Goal: Information Seeking & Learning: Learn about a topic

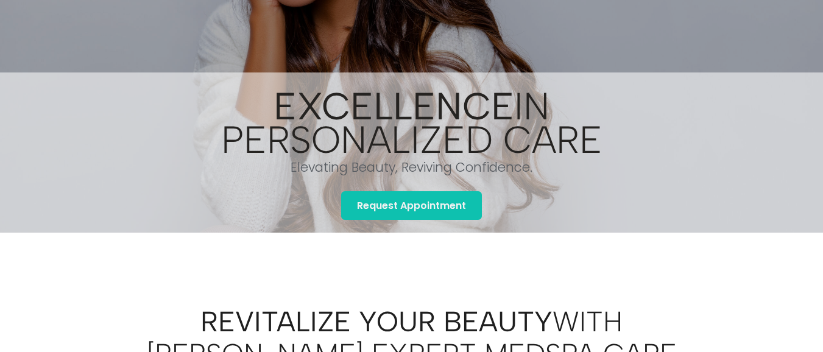
scroll to position [62, 0]
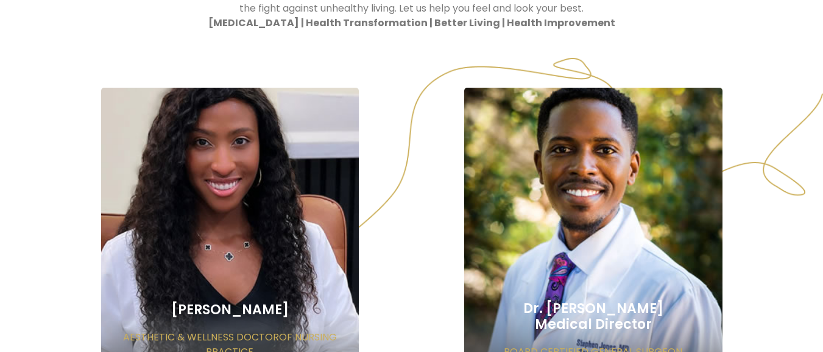
scroll to position [618, 0]
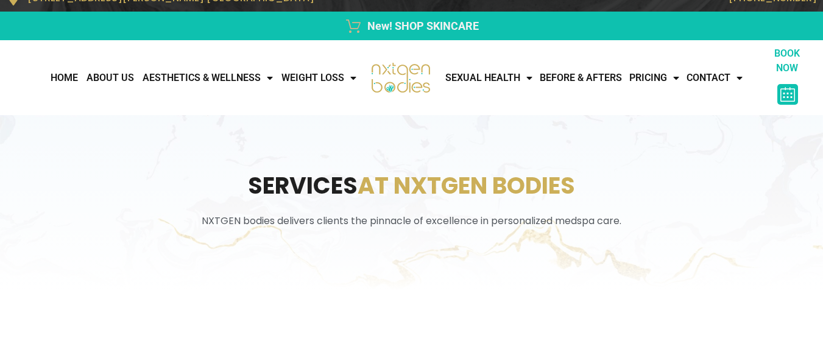
scroll to position [12, 0]
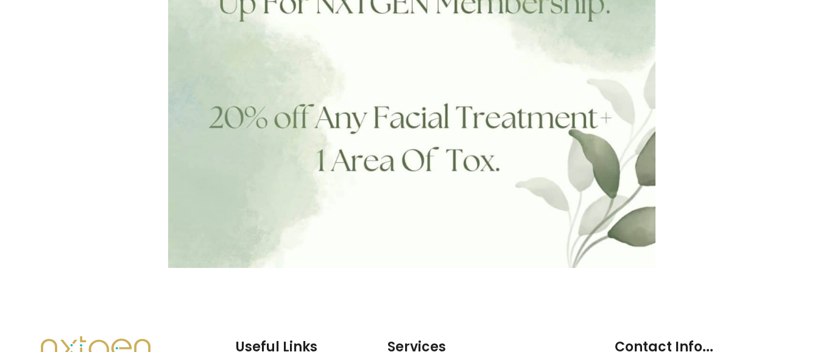
scroll to position [804, 0]
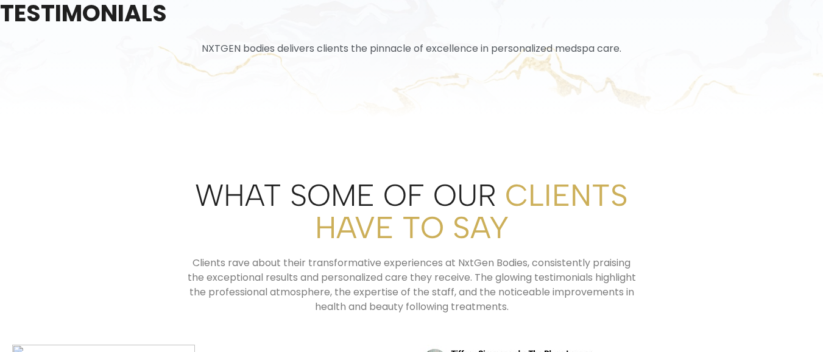
scroll to position [146, 0]
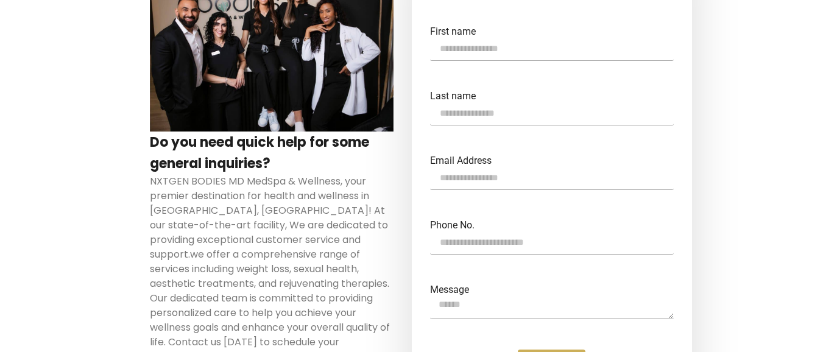
scroll to position [365, 0]
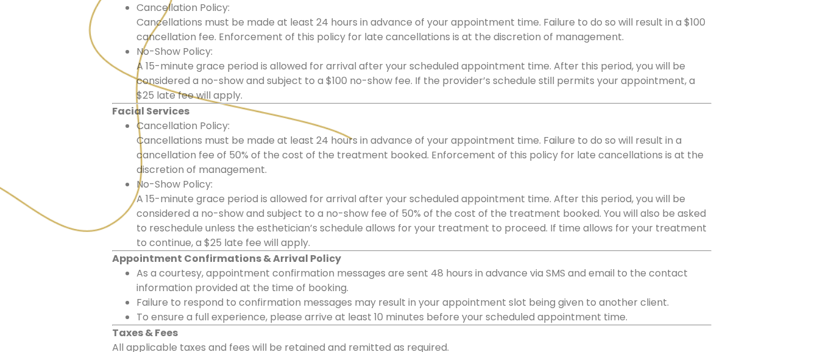
scroll to position [585, 0]
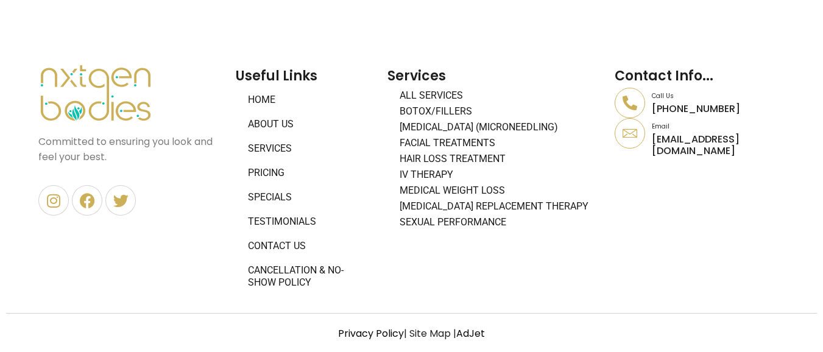
scroll to position [962, 0]
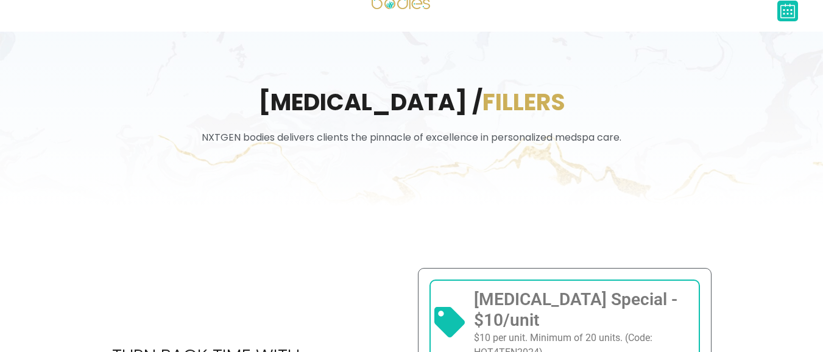
scroll to position [365, 0]
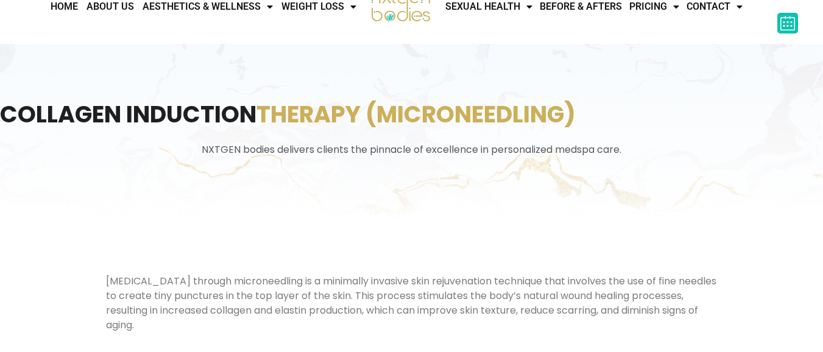
scroll to position [146, 0]
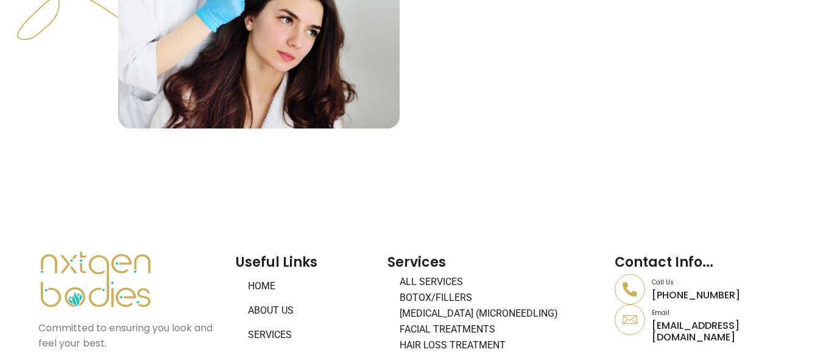
scroll to position [658, 0]
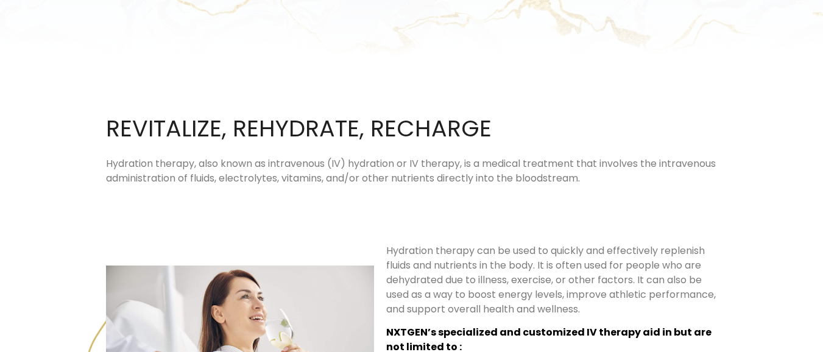
scroll to position [73, 0]
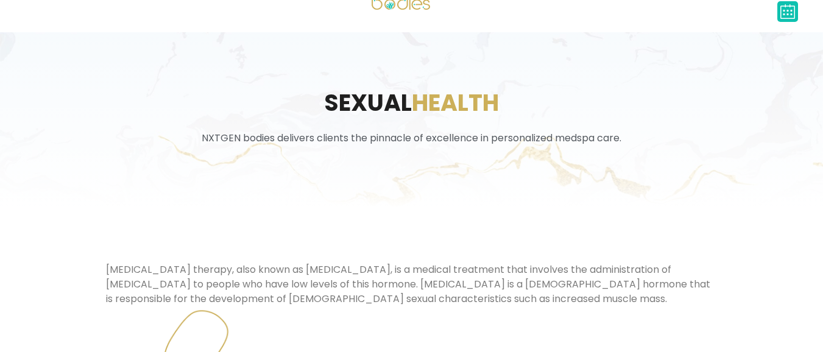
scroll to position [73, 0]
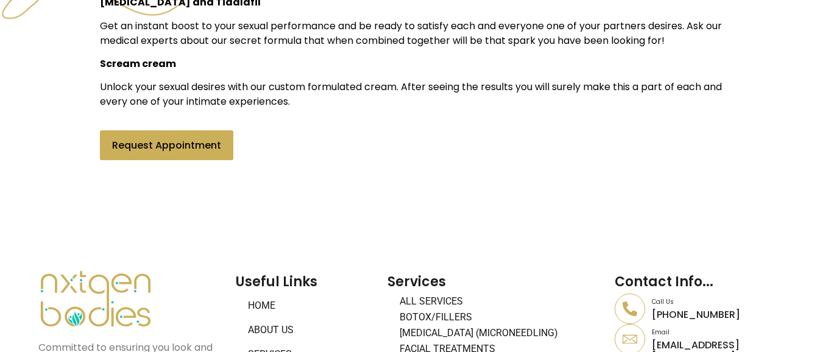
scroll to position [903, 0]
